Goal: Task Accomplishment & Management: Complete application form

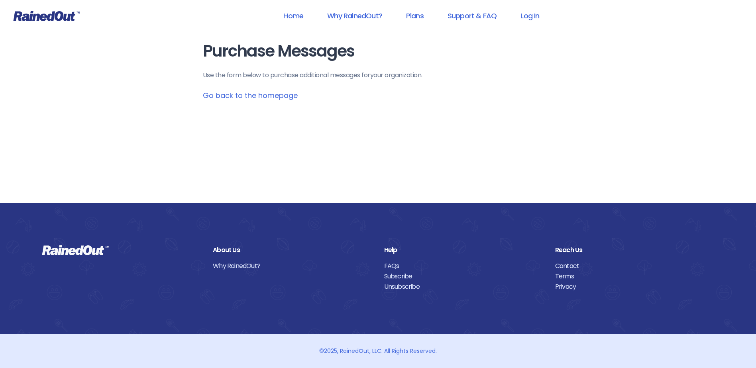
click at [239, 95] on link "Go back to the homepage" at bounding box center [250, 95] width 95 height 10
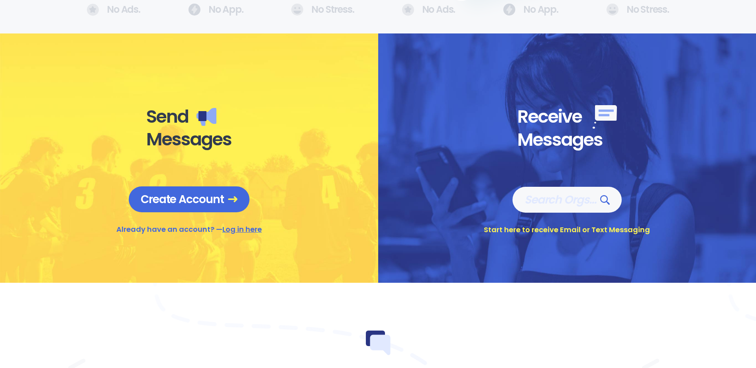
scroll to position [279, 0]
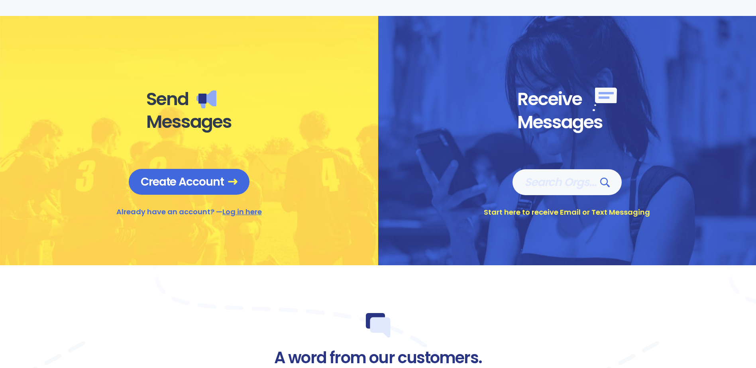
click at [237, 214] on link "Log in here" at bounding box center [241, 212] width 39 height 10
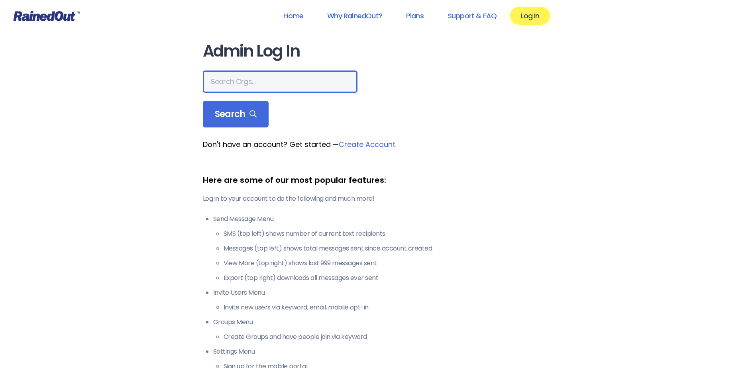
click at [235, 77] on input "text" at bounding box center [280, 82] width 155 height 22
type input "Hayward Industries"
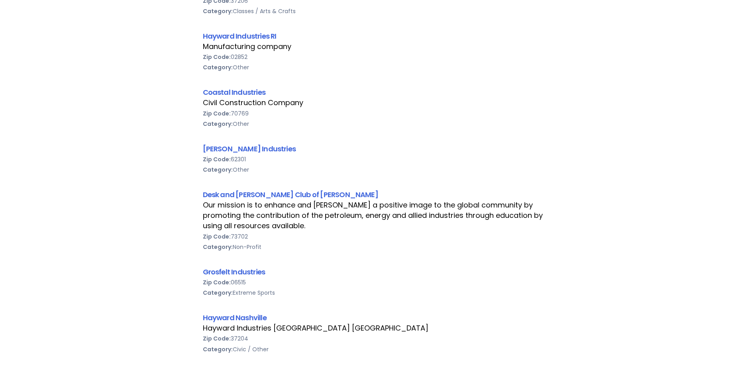
scroll to position [199, 0]
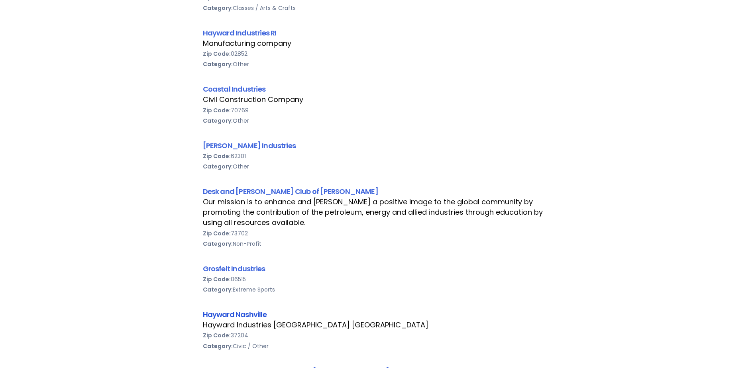
click at [228, 316] on link "Hayward Nashville" at bounding box center [235, 315] width 64 height 10
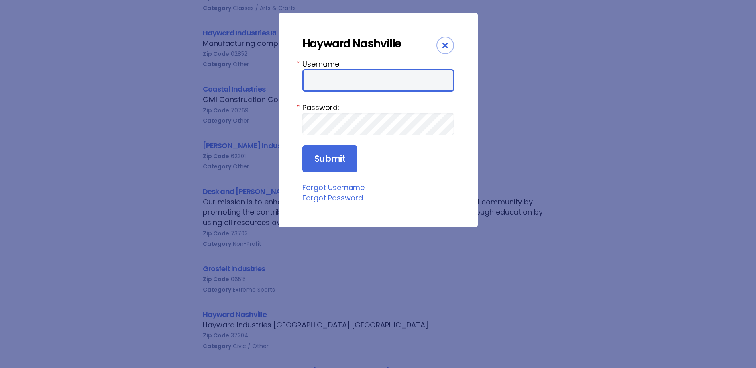
click at [341, 81] on input "Username:" at bounding box center [377, 80] width 151 height 22
type input "HaywardN"
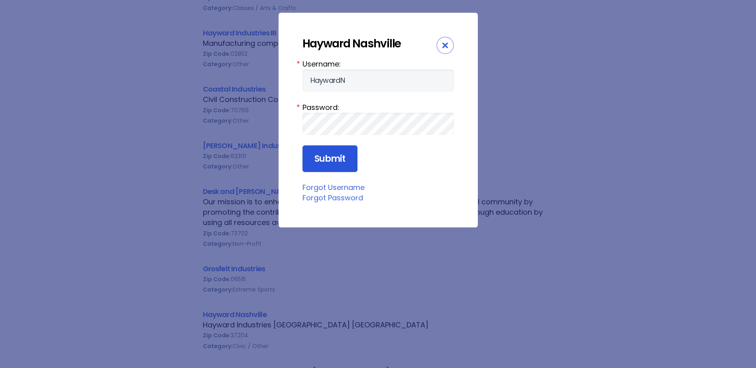
click at [326, 157] on input "Submit" at bounding box center [329, 158] width 55 height 27
